Goal: Information Seeking & Learning: Learn about a topic

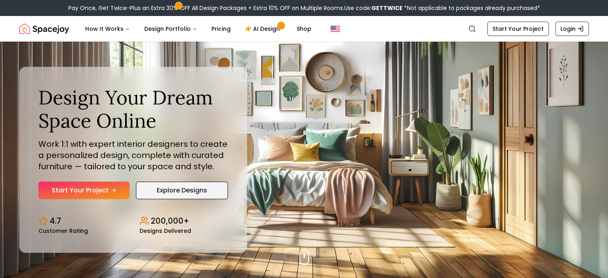
click at [179, 191] on link "Explore Designs" at bounding box center [182, 190] width 92 height 18
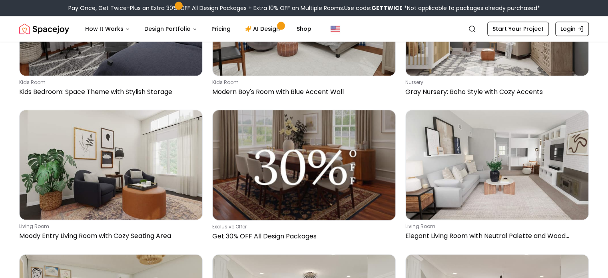
scroll to position [954, 0]
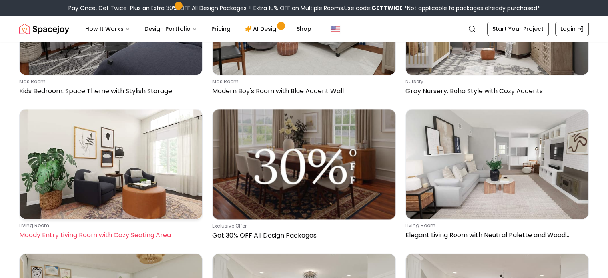
click at [106, 230] on p "Moody Entry Living Room with Cozy Seating Area" at bounding box center [109, 235] width 180 height 10
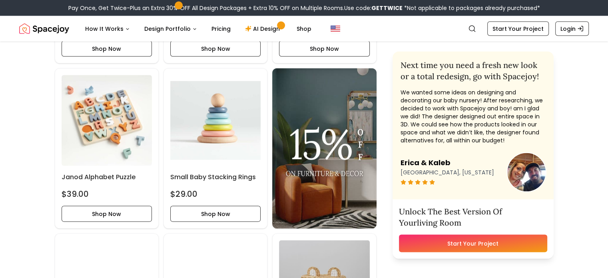
scroll to position [1588, 0]
